Goal: Information Seeking & Learning: Learn about a topic

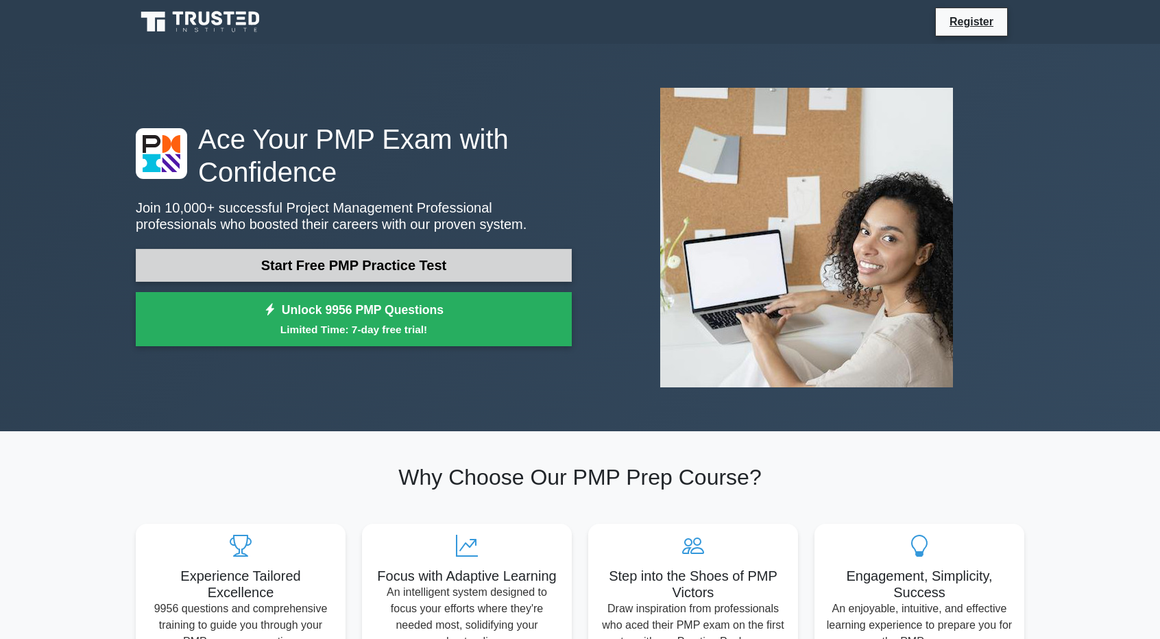
click at [444, 261] on link "Start Free PMP Practice Test" at bounding box center [354, 265] width 436 height 33
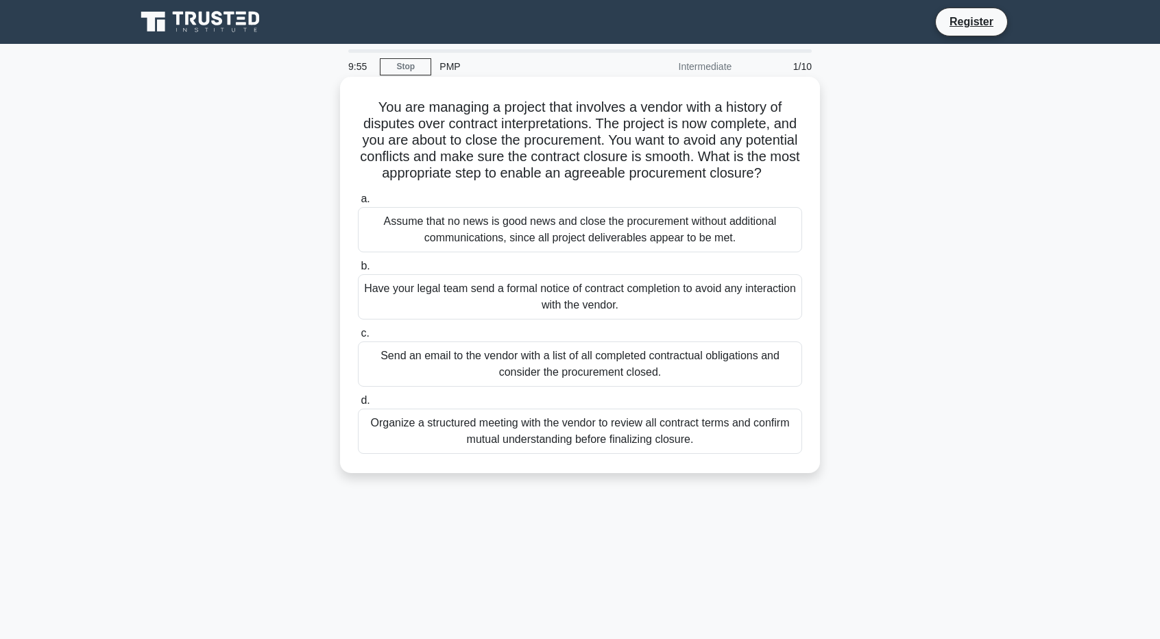
drag, startPoint x: 360, startPoint y: 97, endPoint x: 792, endPoint y: 471, distance: 571.6
click at [792, 468] on div "You are managing a project that involves a vendor with a history of disputes ov…" at bounding box center [580, 274] width 469 height 385
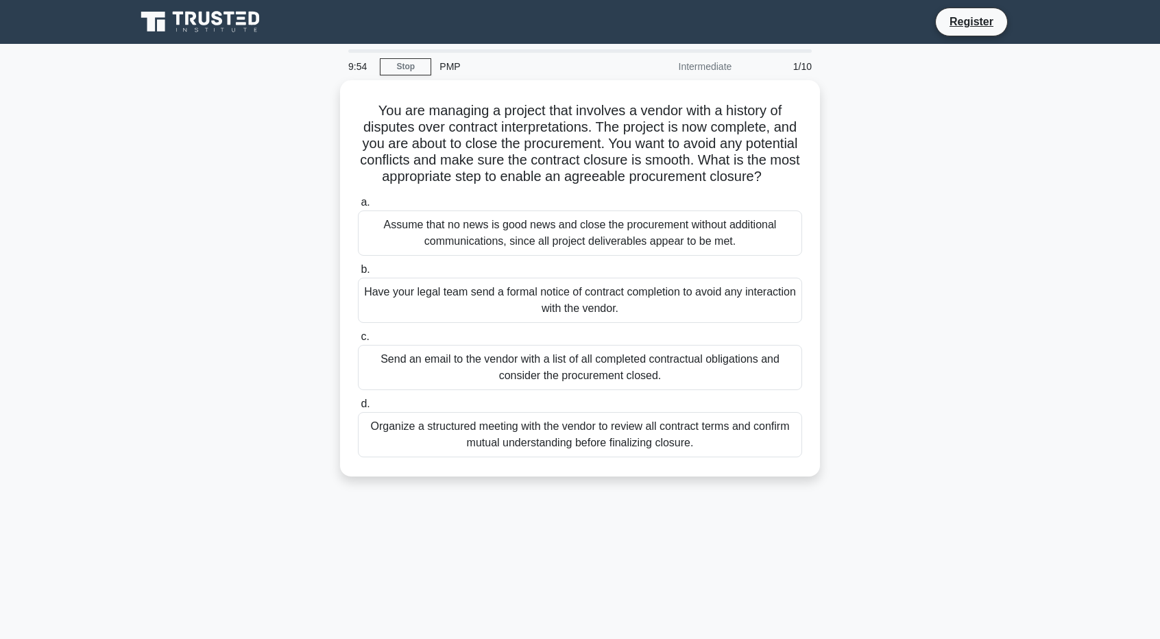
copy div "You are managing a project that involves a vendor with a history of disputes ov…"
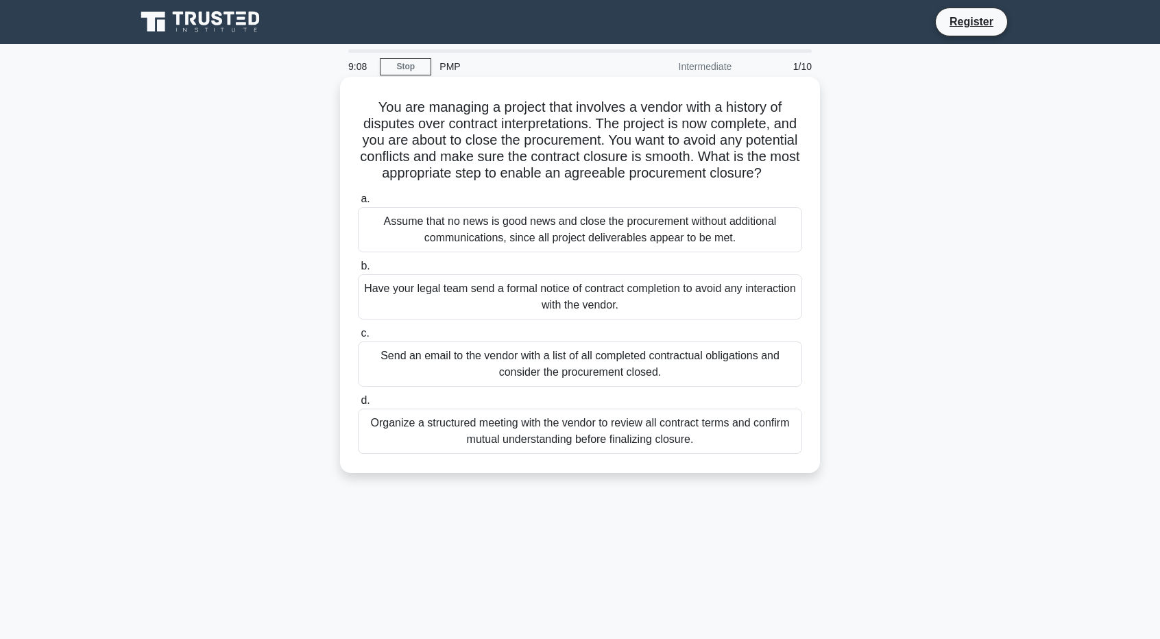
copy div "You are managing a project that involves a vendor with a history of disputes ov…"
click at [361, 433] on div "Organize a structured meeting with the vendor to review all contract terms and …" at bounding box center [580, 431] width 444 height 45
click at [358, 405] on input "d. Organize a structured meeting with the vendor to review all contract terms a…" at bounding box center [358, 400] width 0 height 9
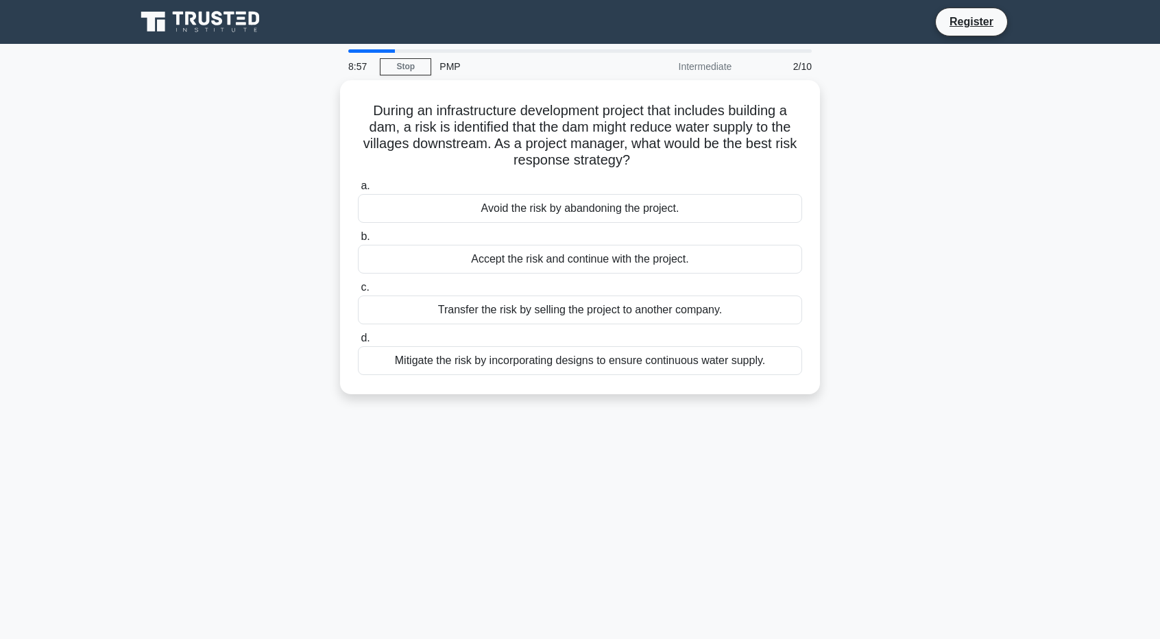
drag, startPoint x: 871, startPoint y: 411, endPoint x: 285, endPoint y: 89, distance: 667.9
click at [285, 89] on div "8:57 Stop PMP Intermediate 2/10 During an infrastructure development project th…" at bounding box center [580, 392] width 905 height 686
copy div "During an infrastructure development project that includes building a dam, a ri…"
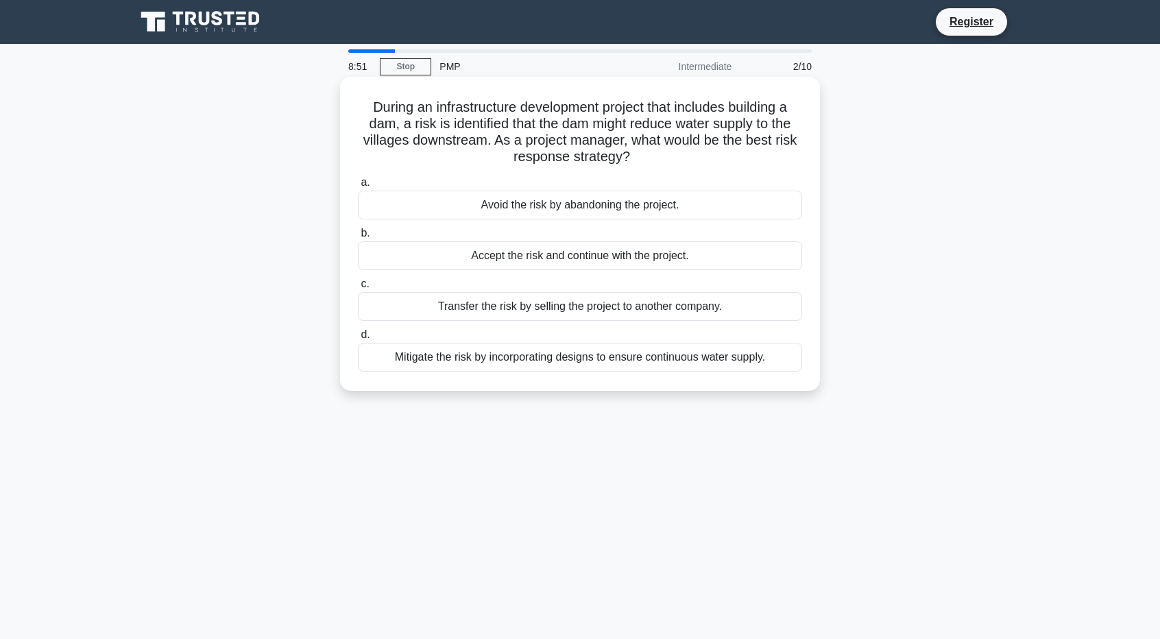
click at [396, 349] on div "Mitigate the risk by incorporating designs to ensure continuous water supply." at bounding box center [580, 357] width 444 height 29
click at [358, 339] on input "d. Mitigate the risk by incorporating designs to ensure continuous water supply." at bounding box center [358, 334] width 0 height 9
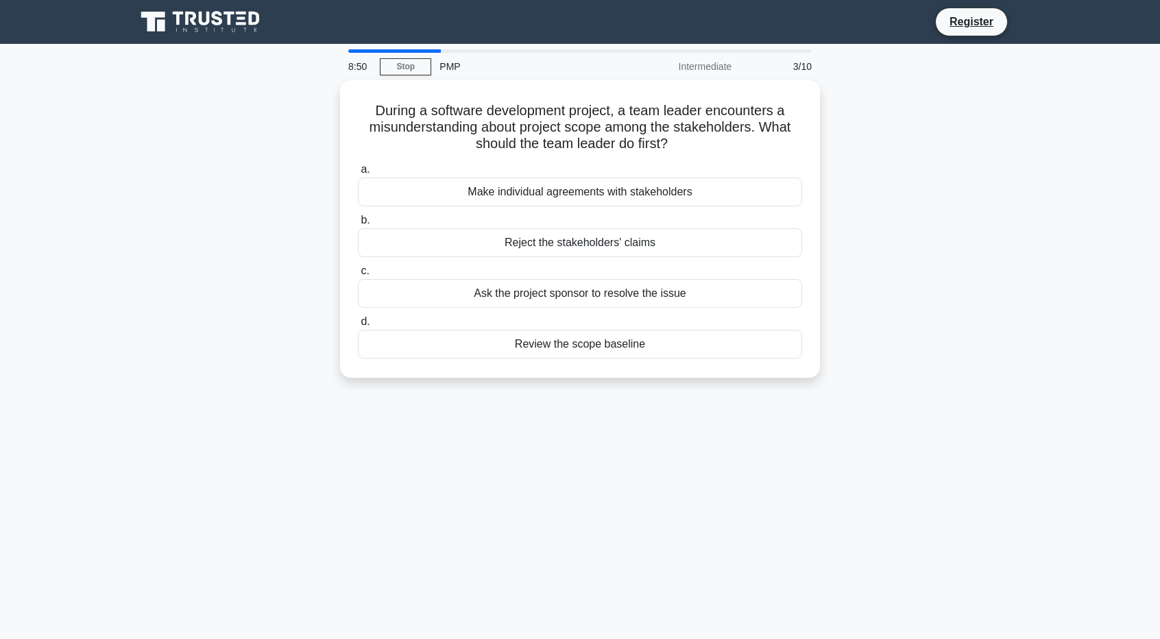
drag, startPoint x: 826, startPoint y: 402, endPoint x: 307, endPoint y: 101, distance: 599.9
click at [307, 101] on div "8:50 Stop PMP Intermediate 3/10 During a software development project, a team l…" at bounding box center [580, 392] width 905 height 686
copy div "During a software development project, a team leader encounters a misunderstand…"
click at [585, 405] on div "8:41 Stop PMP Intermediate 3/10 During a software development project, a team l…" at bounding box center [580, 392] width 905 height 686
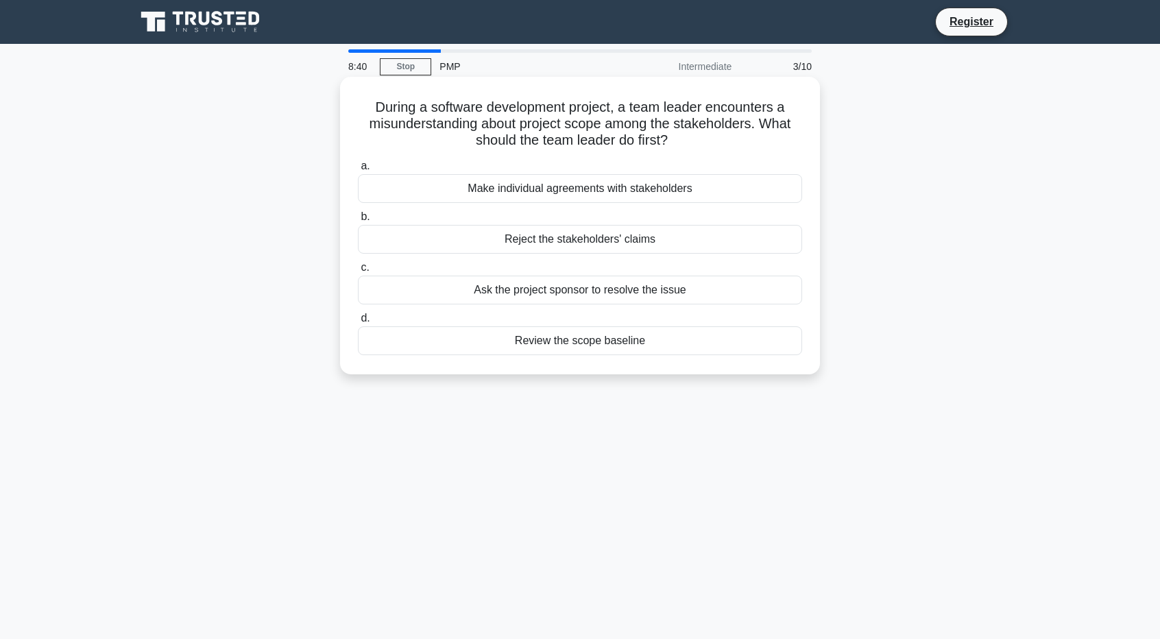
click at [568, 349] on div "Review the scope baseline" at bounding box center [580, 340] width 444 height 29
click at [358, 323] on input "d. Review the scope baseline" at bounding box center [358, 318] width 0 height 9
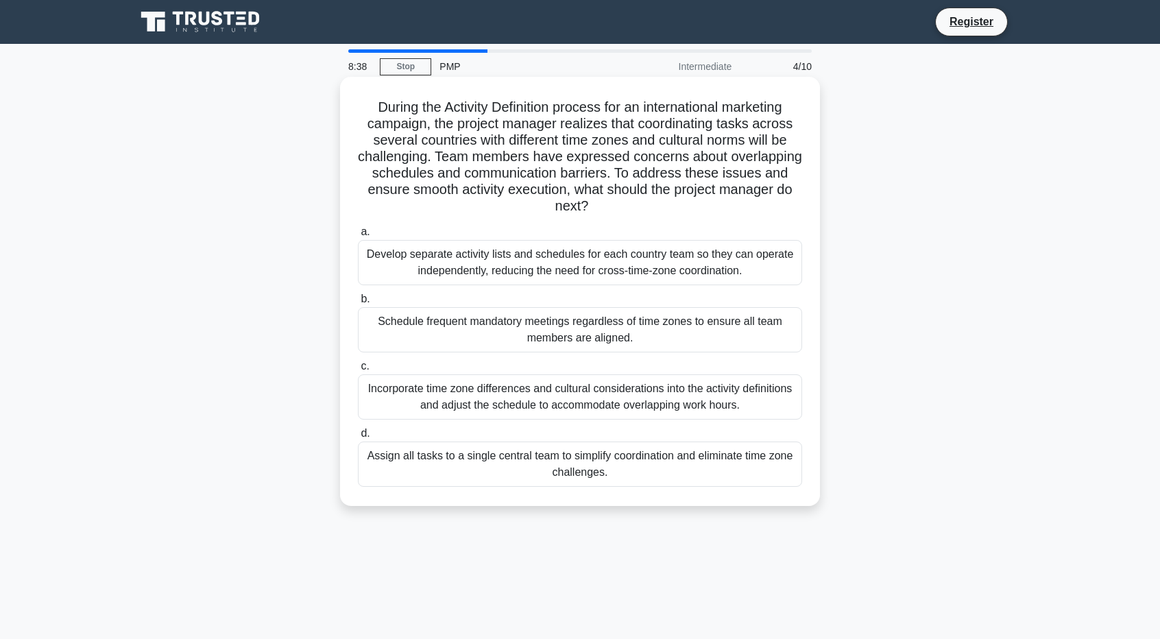
drag, startPoint x: 882, startPoint y: 535, endPoint x: 363, endPoint y: 112, distance: 669.0
click at [363, 112] on div "8:38 Stop PMP Intermediate 4/10 During the Activity Definition process for an i…" at bounding box center [580, 392] width 905 height 686
copy div "During the Activity Definition process for an international marketing campaign,…"
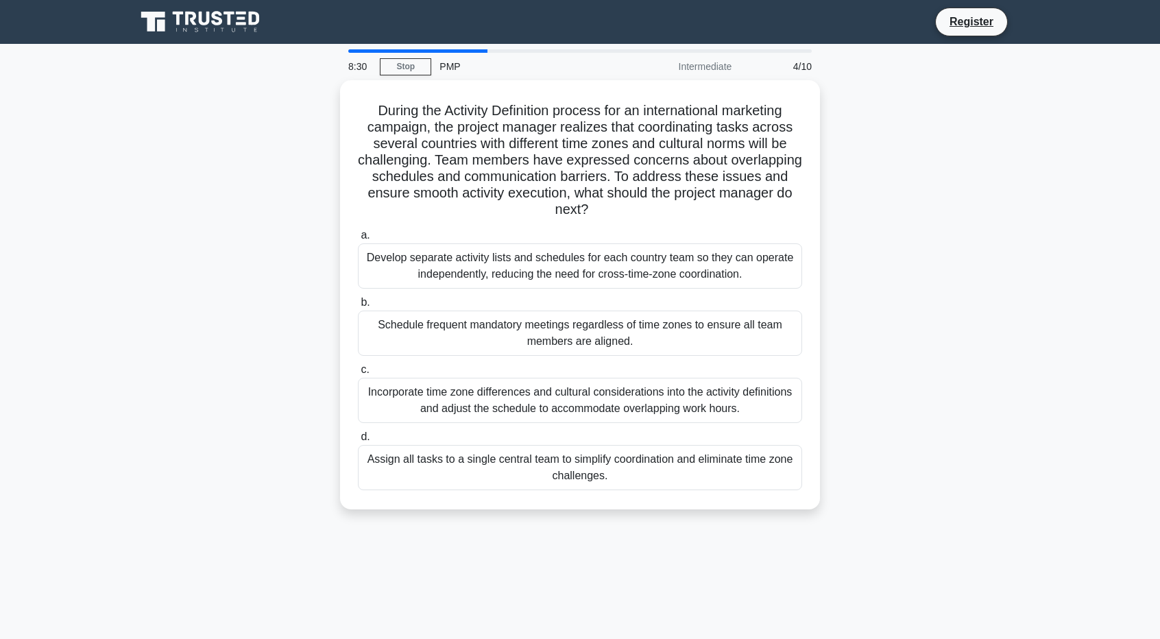
click at [180, 328] on div "During the Activity Definition process for an international marketing campaign,…" at bounding box center [580, 303] width 905 height 446
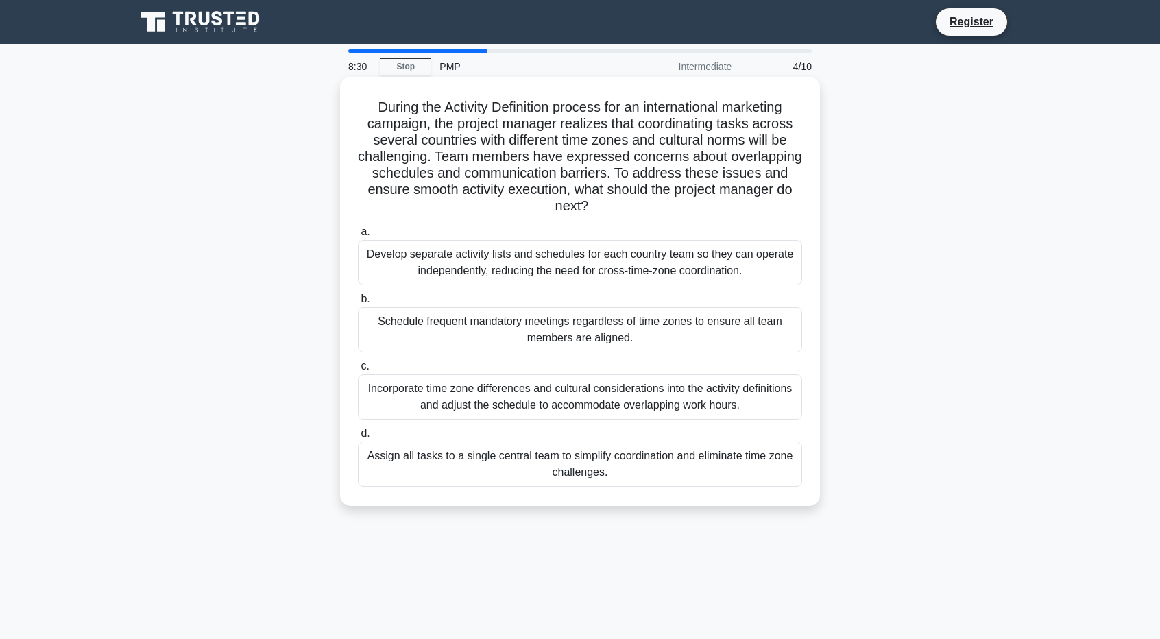
click at [481, 402] on div "Incorporate time zone differences and cultural considerations into the activity…" at bounding box center [580, 396] width 444 height 45
click at [358, 371] on input "c. Incorporate time zone differences and cultural considerations into the activ…" at bounding box center [358, 366] width 0 height 9
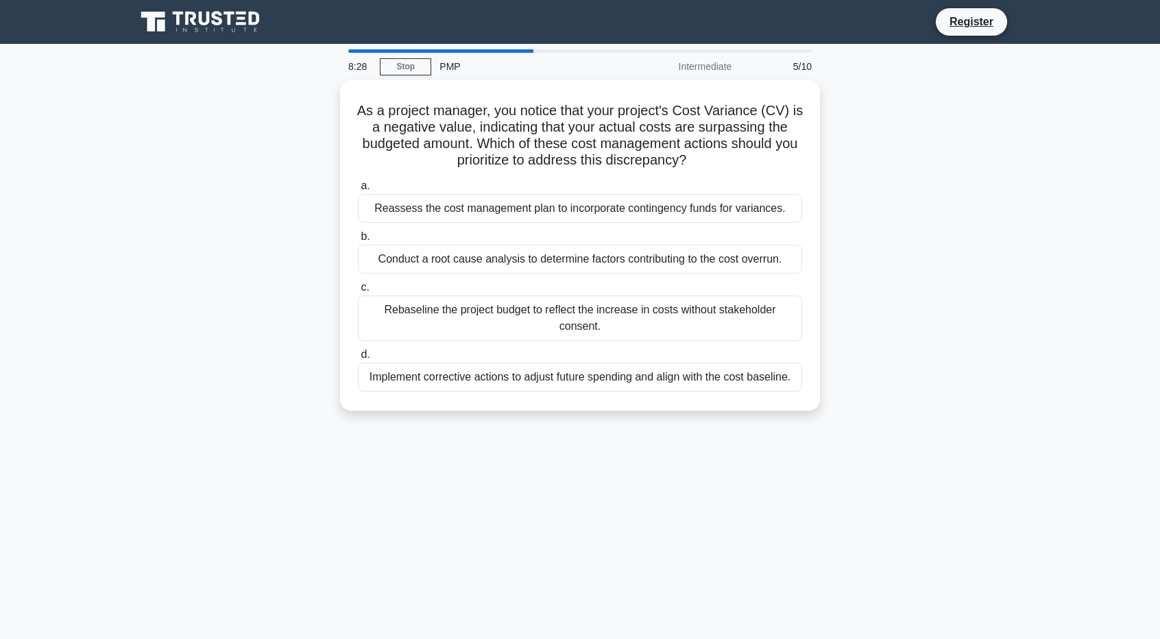
drag, startPoint x: 849, startPoint y: 415, endPoint x: 306, endPoint y: 113, distance: 621.1
click at [306, 113] on div "As a project manager, you notice that your project's Cost Variance (CV) is a ne…" at bounding box center [580, 253] width 905 height 347
copy div "As a project manager, you notice that your project's Cost Variance (CV) is a ne…"
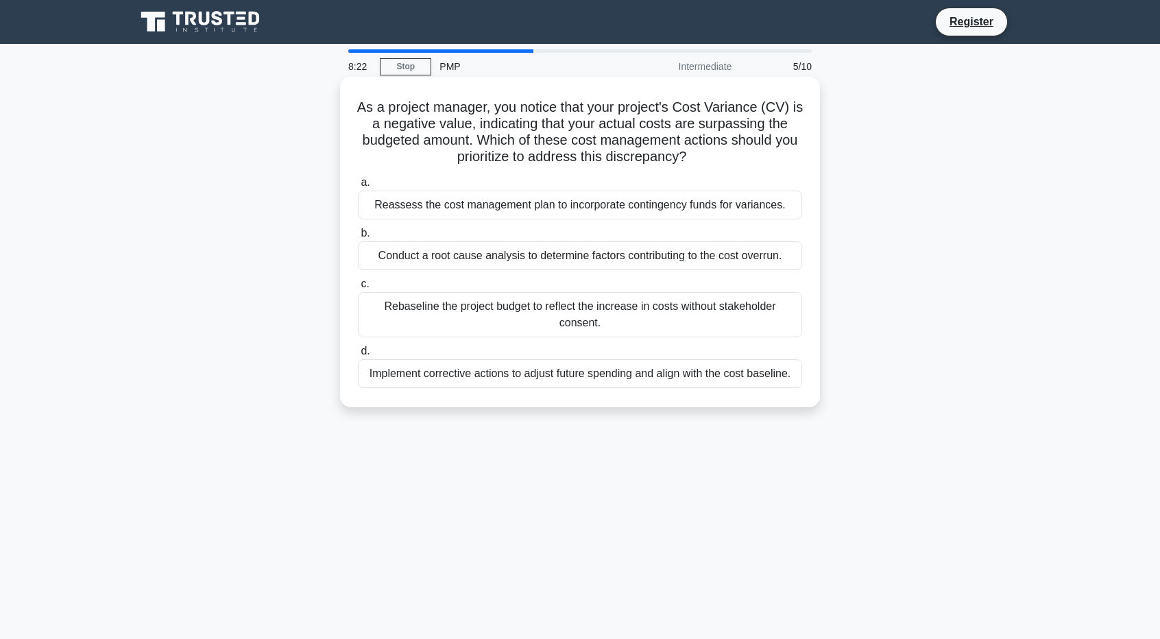
click at [357, 253] on div "b. Conduct a root cause analysis to determine factors contributing to the cost …" at bounding box center [580, 247] width 461 height 45
click at [423, 259] on div "Conduct a root cause analysis to determine factors contributing to the cost ove…" at bounding box center [580, 255] width 444 height 29
click at [358, 238] on input "b. Conduct a root cause analysis to determine factors contributing to the cost …" at bounding box center [358, 233] width 0 height 9
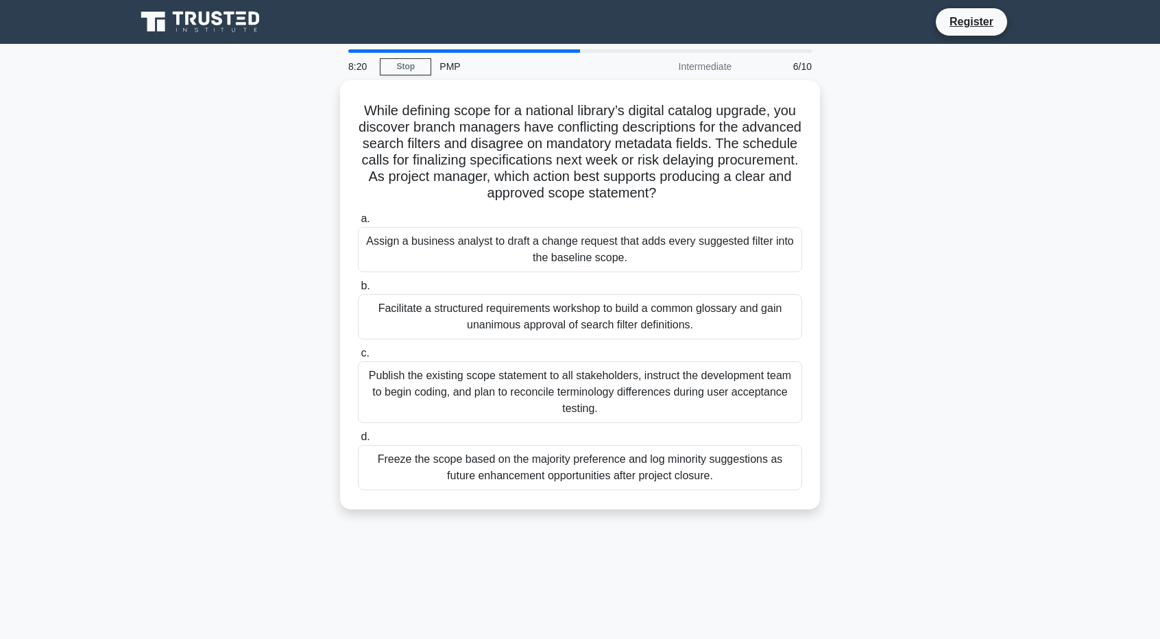
drag, startPoint x: 771, startPoint y: 505, endPoint x: 308, endPoint y: 100, distance: 614.5
click at [308, 100] on div "While defining scope for a national library’s digital catalog upgrade, you disc…" at bounding box center [580, 303] width 905 height 446
copy div "Lorem ipsumdol sitam con a elitsedd eiusmod’t incidid utlabor etdolor, mag aliq…"
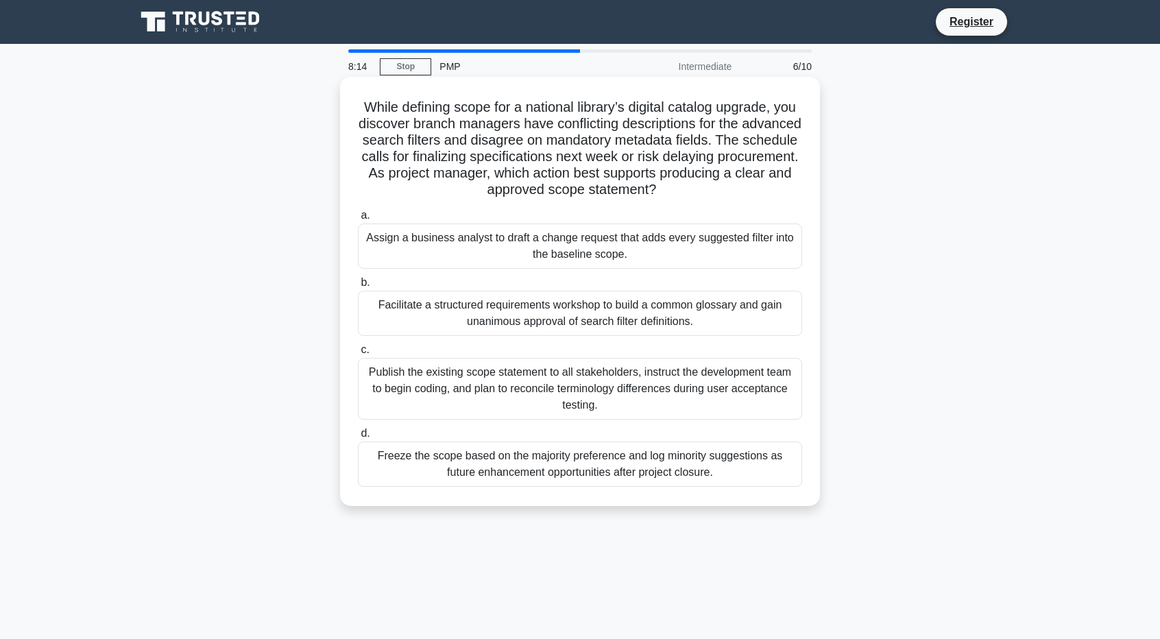
click at [401, 302] on div "Facilitate a structured requirements workshop to build a common glossary and ga…" at bounding box center [580, 313] width 444 height 45
click at [358, 287] on input "b. Facilitate a structured requirements workshop to build a common glossary and…" at bounding box center [358, 282] width 0 height 9
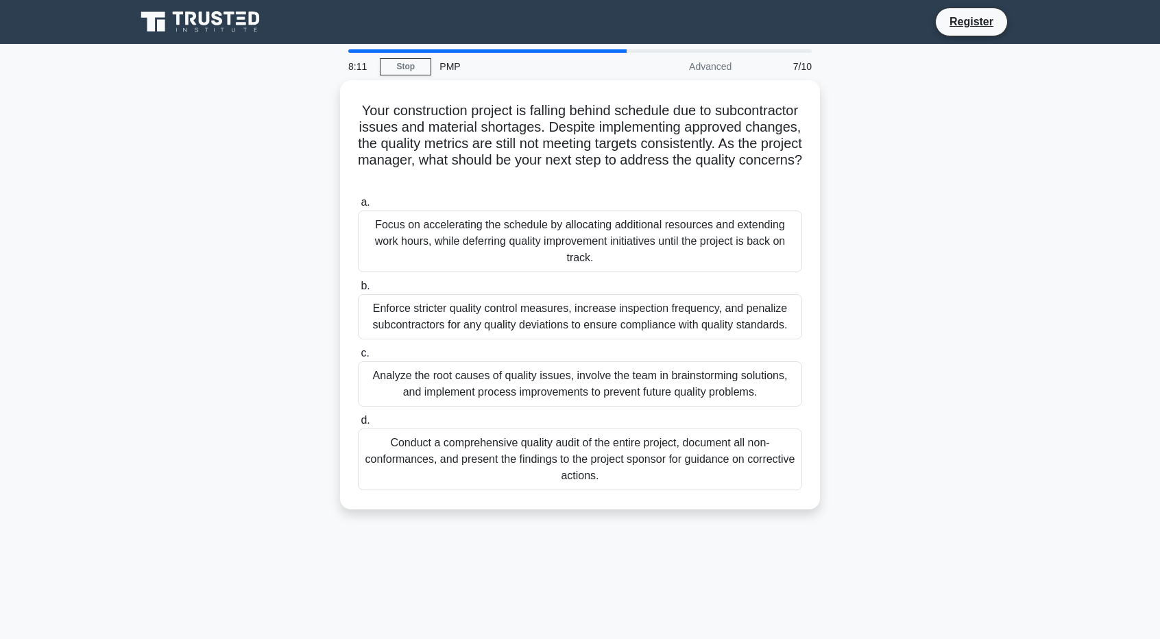
drag, startPoint x: 744, startPoint y: 545, endPoint x: 330, endPoint y: 113, distance: 598.3
click at [330, 113] on div "8:11 Stop PMP Advanced 7/10 Your construction project is falling behind schedul…" at bounding box center [580, 392] width 905 height 686
copy div "Your construction project is falling behind schedule due to subcontractor issue…"
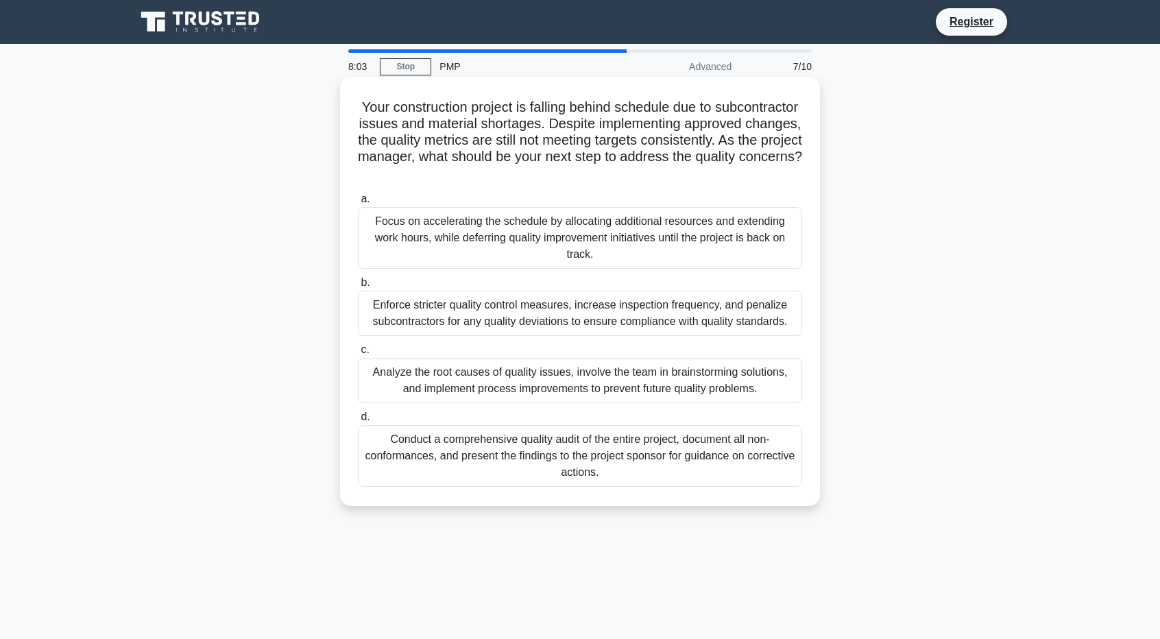
drag, startPoint x: 307, startPoint y: 561, endPoint x: 344, endPoint y: 494, distance: 76.1
click at [307, 560] on div "8:03 Stop PMP Advanced 7/10 Your construction project is falling behind schedul…" at bounding box center [580, 392] width 905 height 686
click at [489, 377] on div "Analyze the root causes of quality issues, involve the team in brainstorming so…" at bounding box center [580, 380] width 444 height 45
click at [358, 354] on input "c. Analyze the root causes of quality issues, involve the team in brainstorming…" at bounding box center [358, 350] width 0 height 9
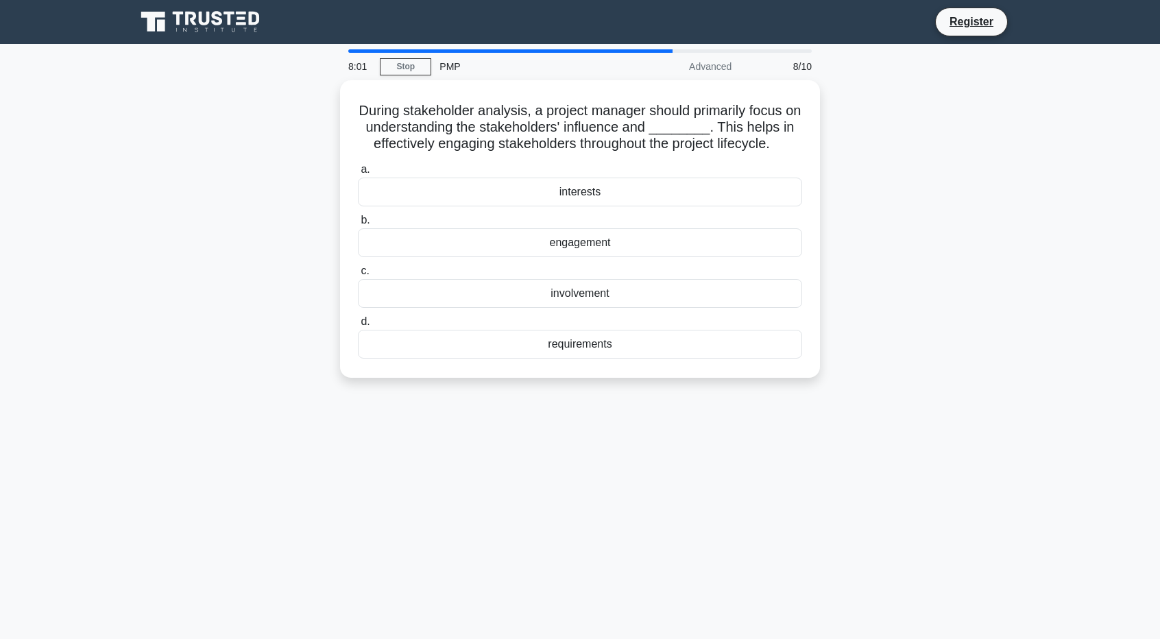
drag, startPoint x: 860, startPoint y: 389, endPoint x: 331, endPoint y: 112, distance: 596.7
click at [331, 112] on div "8:01 Stop PMP Advanced 8/10 During stakeholder analysis, a project manager shou…" at bounding box center [580, 392] width 905 height 686
copy div "During stakeholder analysis, a project manager should primarily focus on unders…"
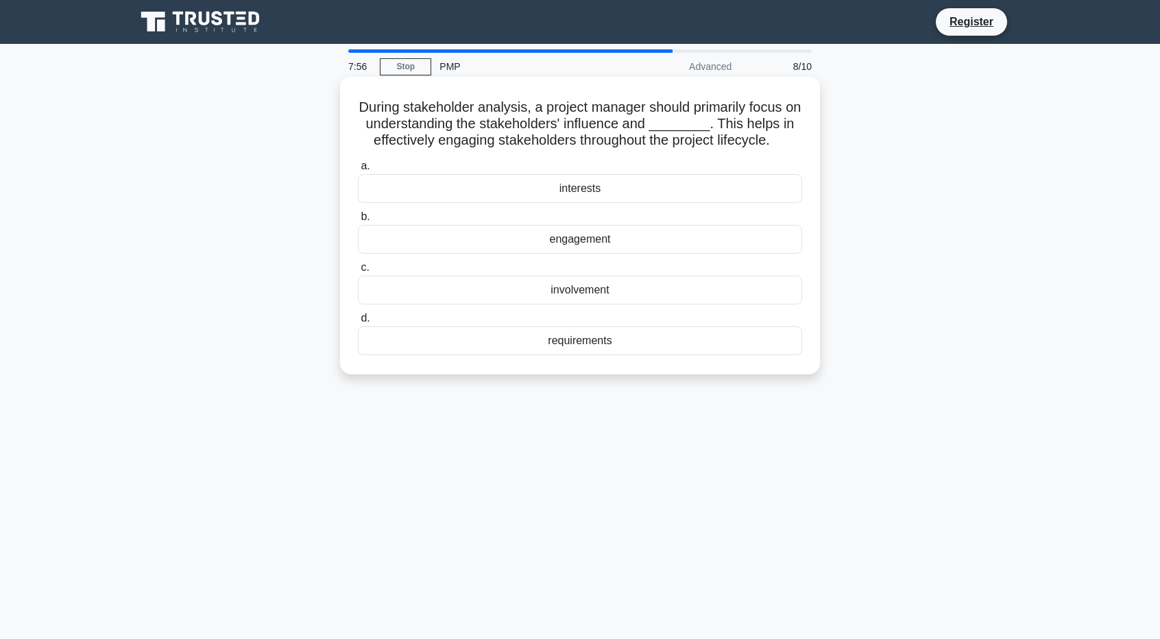
click at [814, 161] on div "During stakeholder analysis, a project manager should primarily focus on unders…" at bounding box center [580, 226] width 480 height 298
click at [674, 197] on div "interests" at bounding box center [580, 188] width 444 height 29
click at [358, 171] on input "a. interests" at bounding box center [358, 166] width 0 height 9
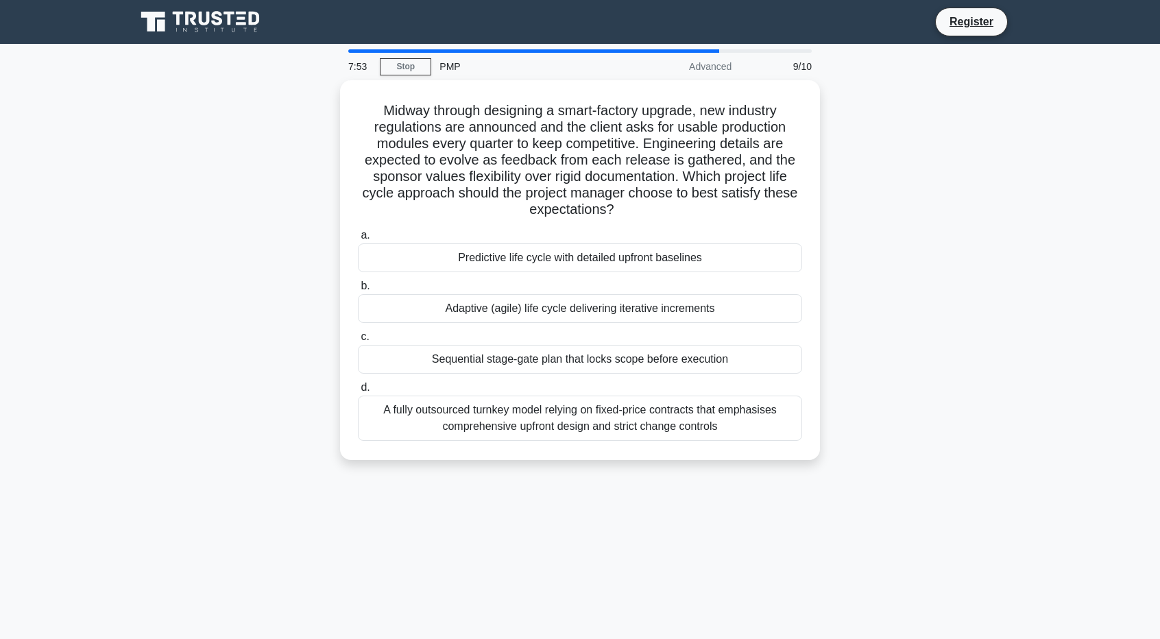
drag, startPoint x: 797, startPoint y: 479, endPoint x: 270, endPoint y: 96, distance: 650.8
click at [270, 96] on div "7:53 Stop PMP Advanced 9/10 Midway through designing a smart-factory upgrade, n…" at bounding box center [580, 392] width 905 height 686
copy div "Midway through designing a smart-factory upgrade, new industry regulations are …"
click at [860, 234] on div "Midway through designing a smart-factory upgrade, new industry regulations are …" at bounding box center [580, 278] width 905 height 396
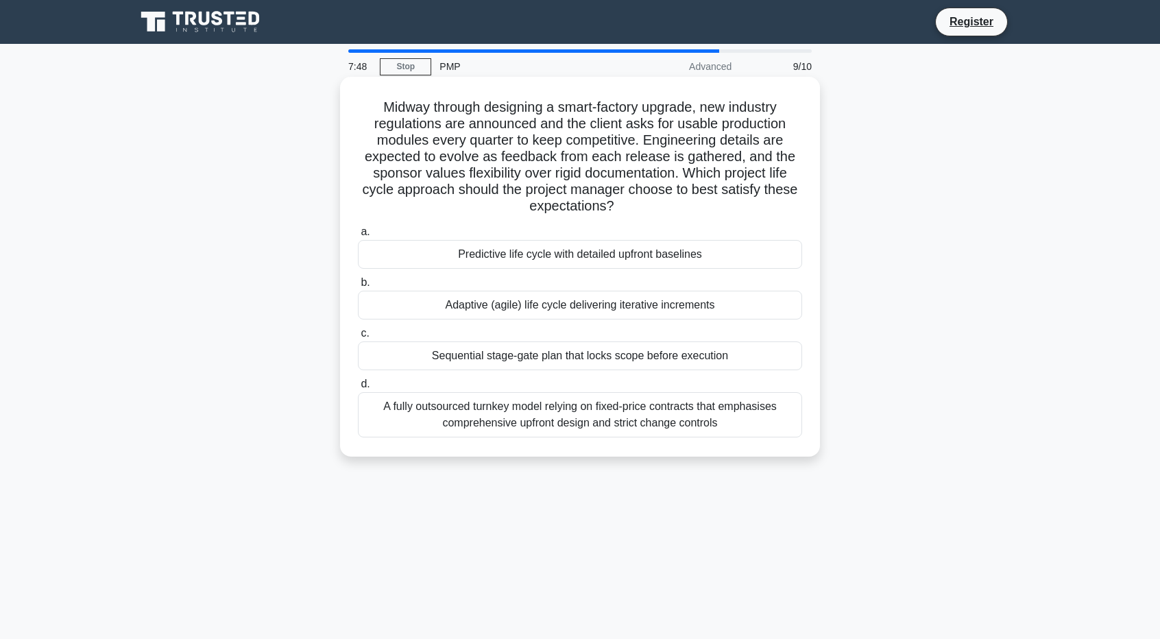
click at [544, 301] on div "Adaptive (agile) life cycle delivering iterative increments" at bounding box center [580, 305] width 444 height 29
click at [358, 287] on input "b. Adaptive (agile) life cycle delivering iterative increments" at bounding box center [358, 282] width 0 height 9
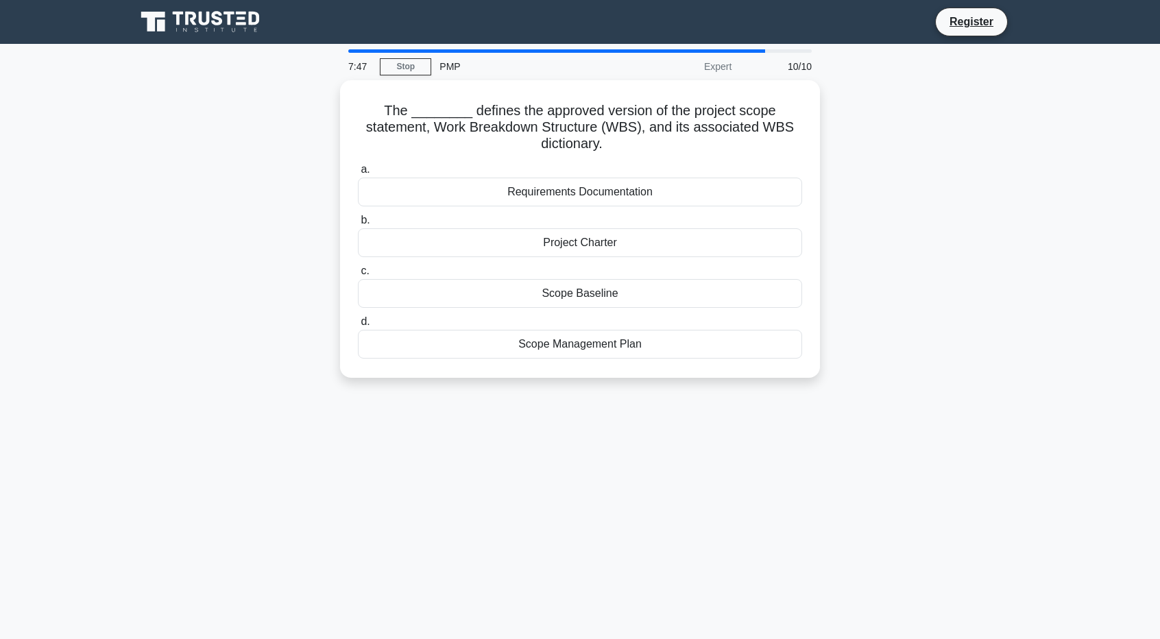
drag, startPoint x: 801, startPoint y: 370, endPoint x: 303, endPoint y: 90, distance: 570.9
click at [303, 90] on div "The ________ defines the approved version of the project scope statement, Work …" at bounding box center [580, 237] width 905 height 314
click at [536, 409] on div "7:41 Stop PMP Expert 10/10 The ________ defines the approved version of the pro…" at bounding box center [580, 392] width 905 height 686
click at [437, 437] on div "7:41 Stop PMP Expert 10/10 The ________ defines the approved version of the pro…" at bounding box center [580, 392] width 905 height 686
click at [451, 293] on div "Scope Baseline" at bounding box center [580, 290] width 444 height 29
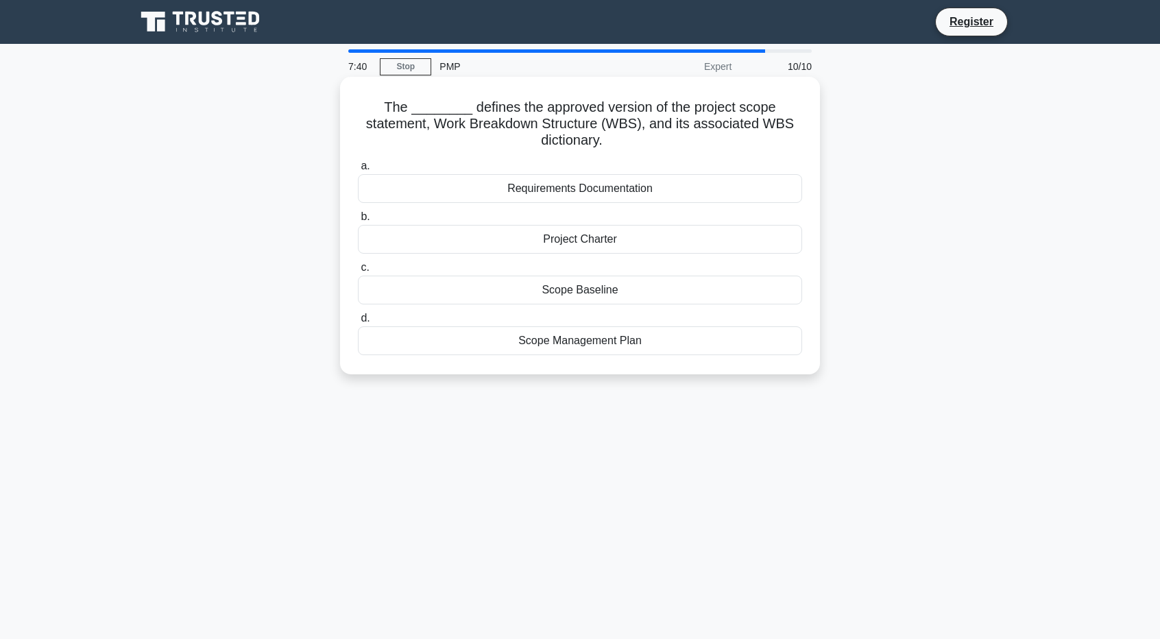
click at [358, 272] on input "c. Scope Baseline" at bounding box center [358, 267] width 0 height 9
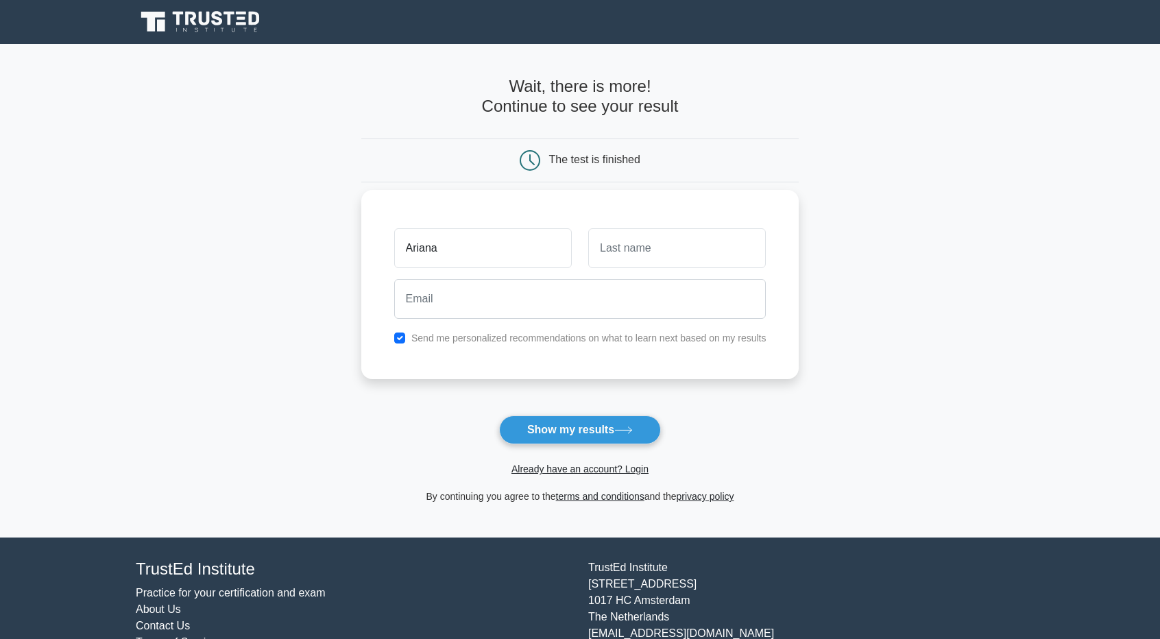
type input "Ariana"
click at [653, 252] on input "text" at bounding box center [677, 248] width 178 height 40
type input "Barraza"
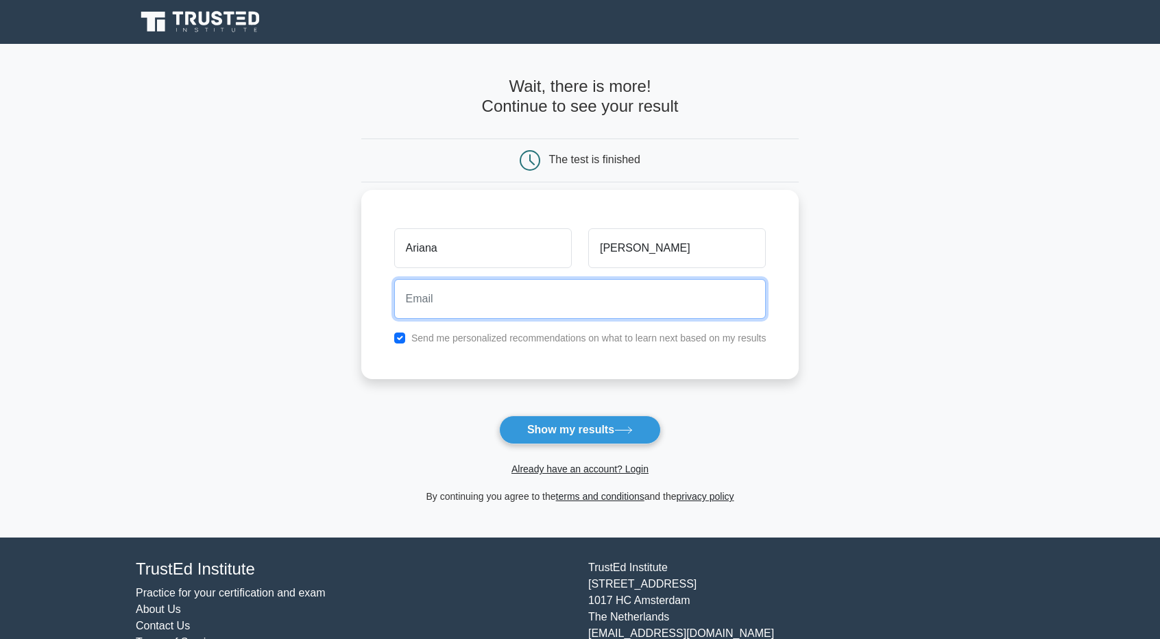
click at [567, 317] on input "email" at bounding box center [580, 299] width 372 height 40
type input "ariana.sbl8@gmail.com"
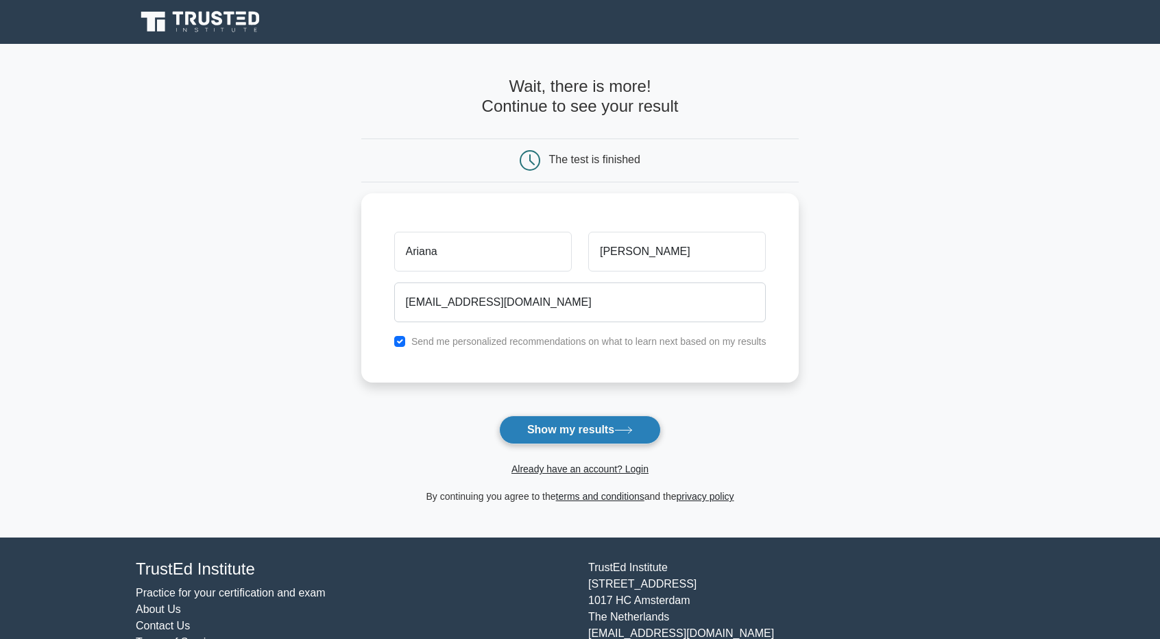
click at [601, 437] on button "Show my results" at bounding box center [580, 429] width 162 height 29
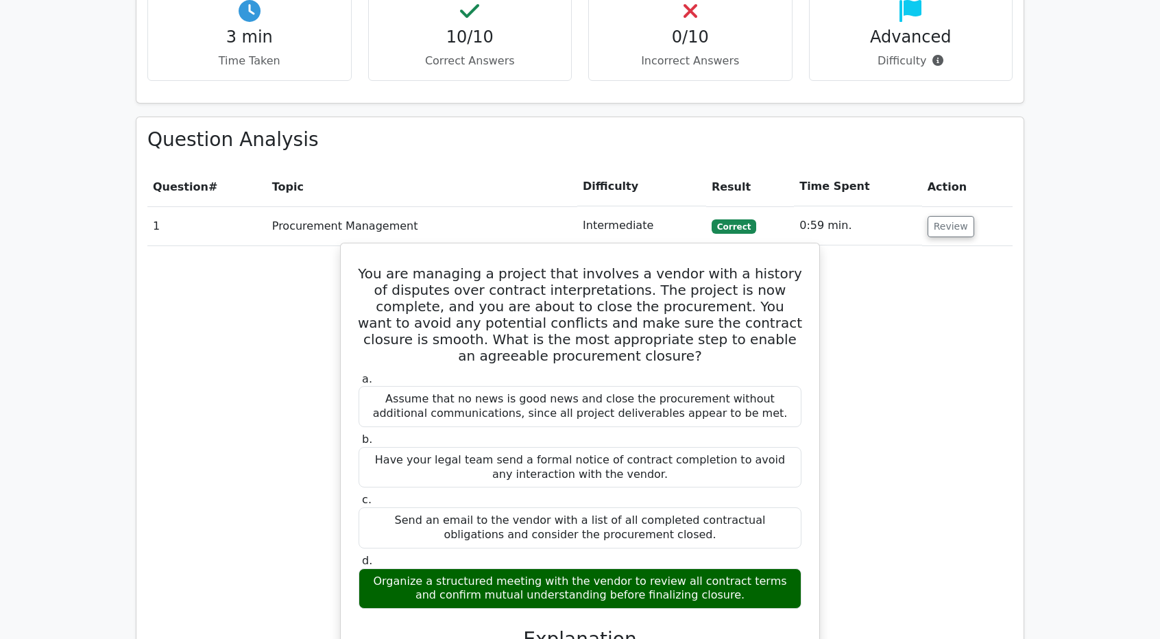
scroll to position [1097, 0]
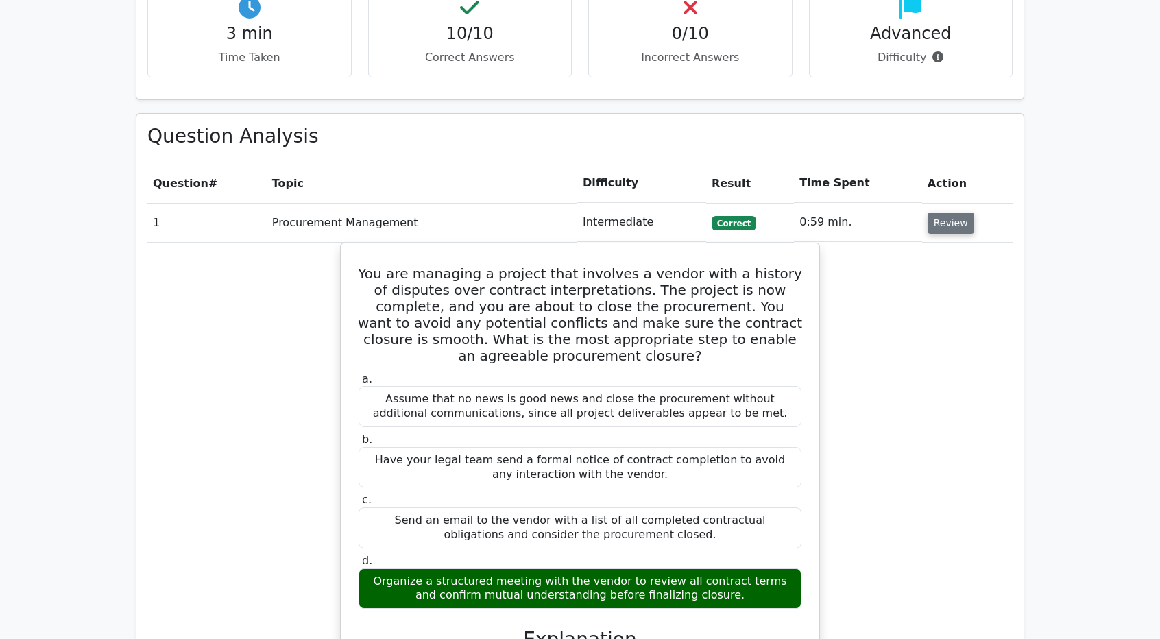
click at [942, 213] on button "Review" at bounding box center [951, 223] width 47 height 21
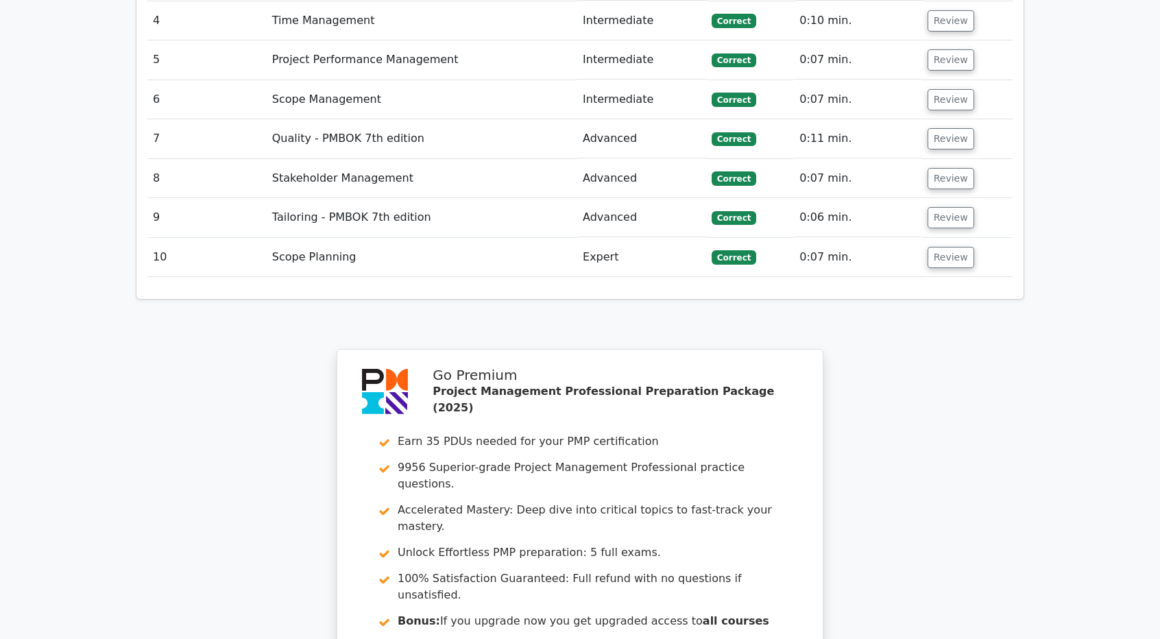
scroll to position [1440, 0]
